Goal: Transaction & Acquisition: Book appointment/travel/reservation

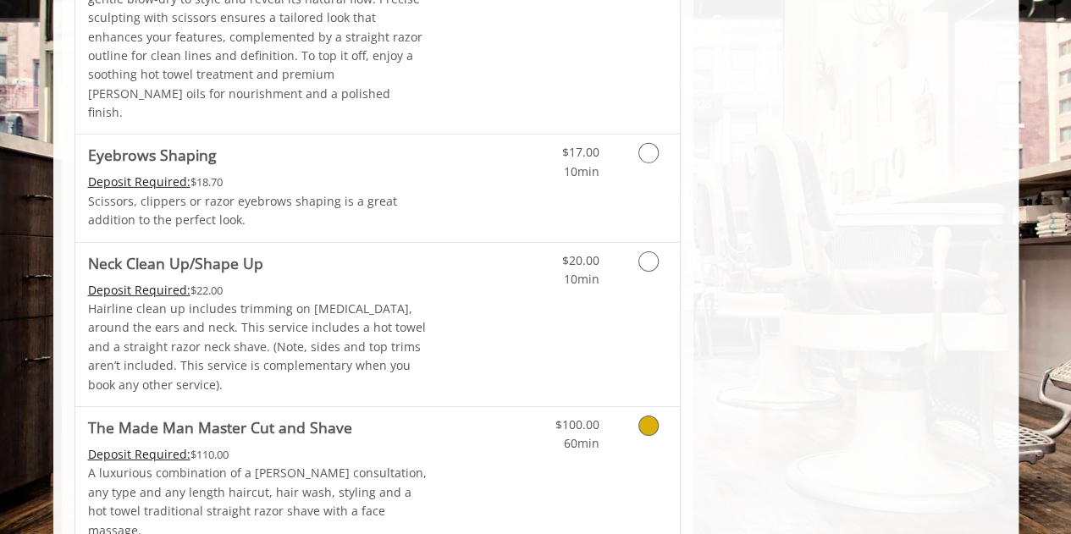
scroll to position [2435, 0]
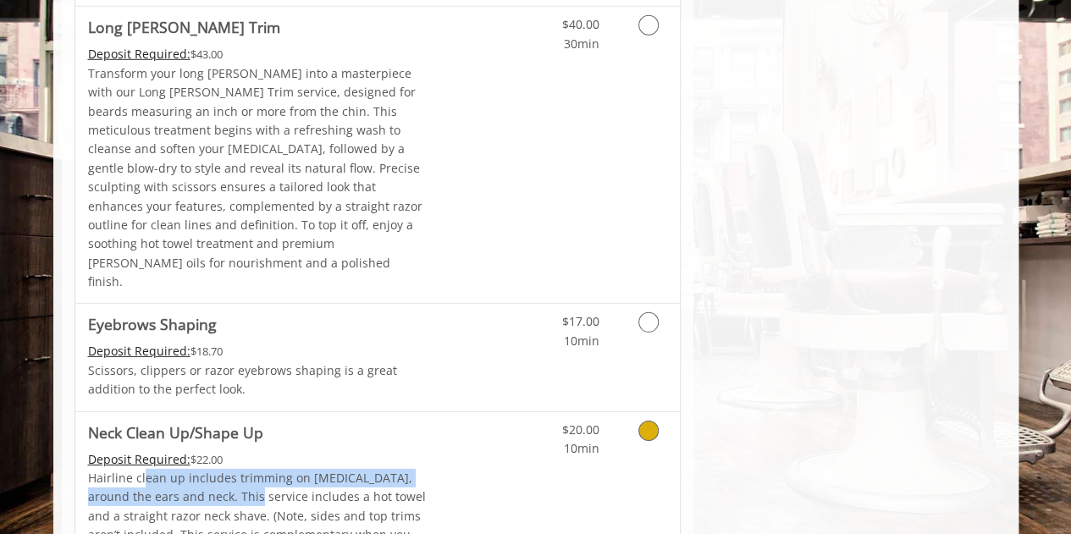
drag, startPoint x: 144, startPoint y: 319, endPoint x: 218, endPoint y: 324, distance: 74.7
click at [218, 469] on p "Hairline clean up includes trimming on [MEDICAL_DATA], around the ears and neck…" at bounding box center [258, 516] width 340 height 95
click at [245, 469] on p "Hairline clean up includes trimming on [MEDICAL_DATA], around the ears and neck…" at bounding box center [258, 516] width 340 height 95
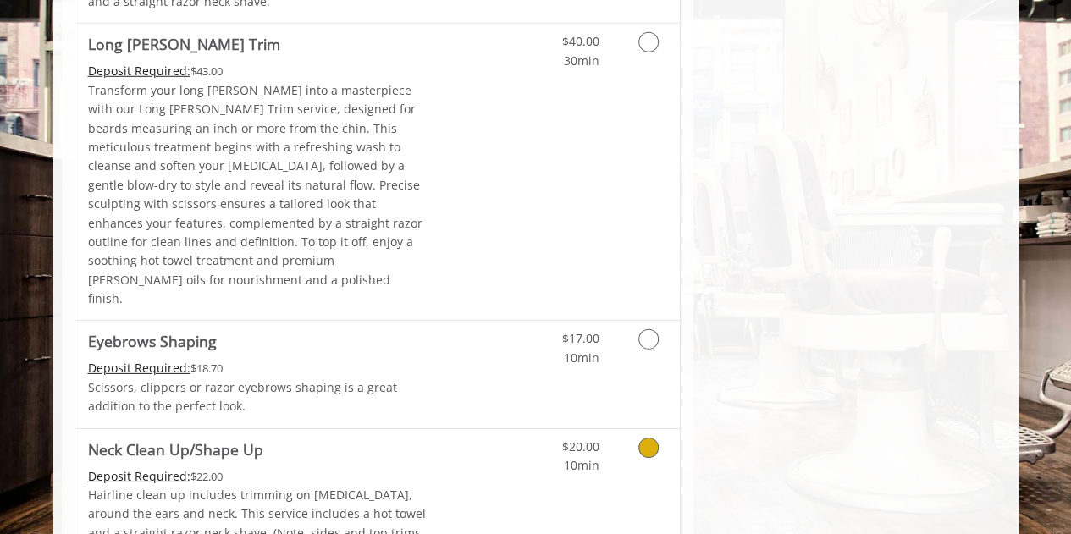
scroll to position [2456, 0]
